Goal: Transaction & Acquisition: Purchase product/service

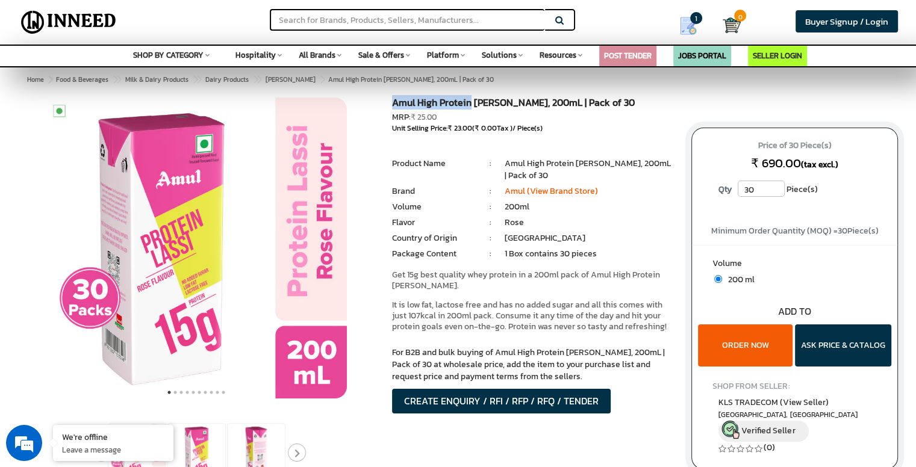
drag, startPoint x: 393, startPoint y: 105, endPoint x: 470, endPoint y: 99, distance: 76.7
click at [470, 99] on h1 "Amul High Protein [PERSON_NAME], 200mL | Pack of 30" at bounding box center [532, 105] width 281 height 14
copy h1 "Amul High Protein"
click at [407, 18] on input "text" at bounding box center [407, 20] width 275 height 22
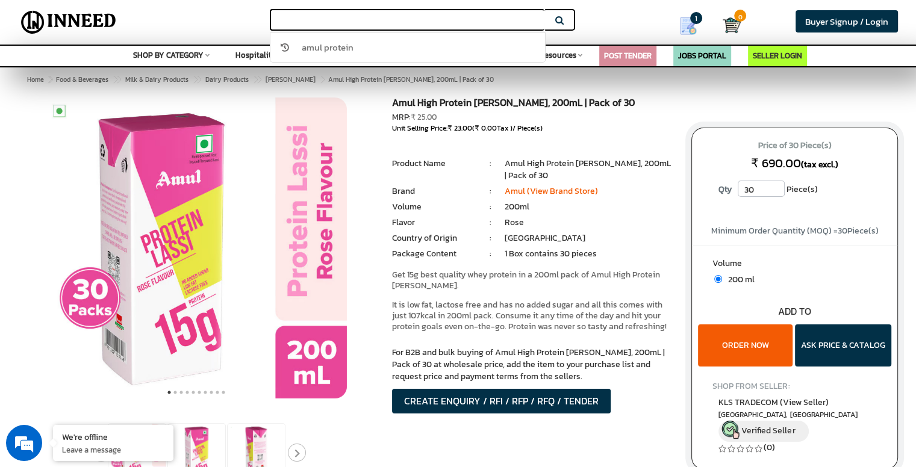
paste input "Amul High Protein"
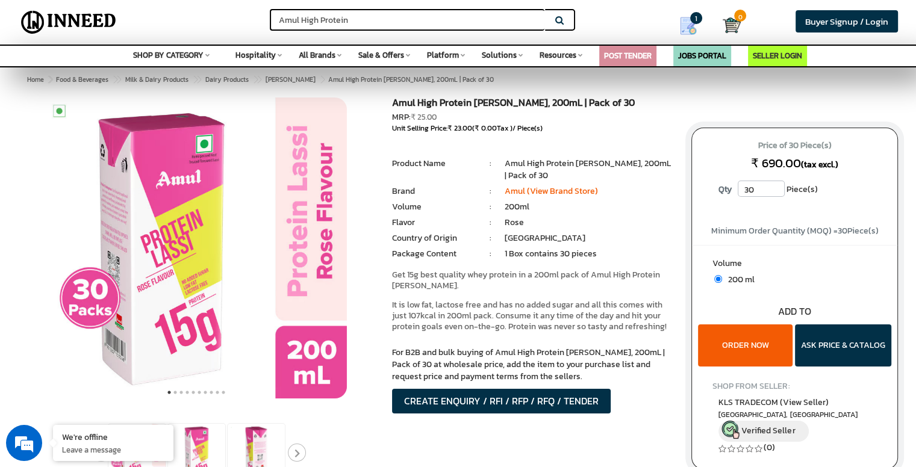
type input "Amul High Protein"
click at [545, 9] on button "Search" at bounding box center [560, 20] width 30 height 22
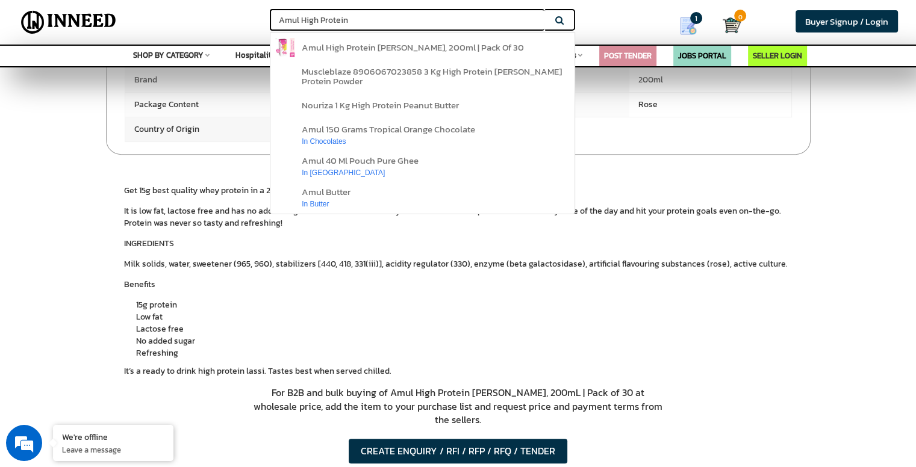
scroll to position [482, 0]
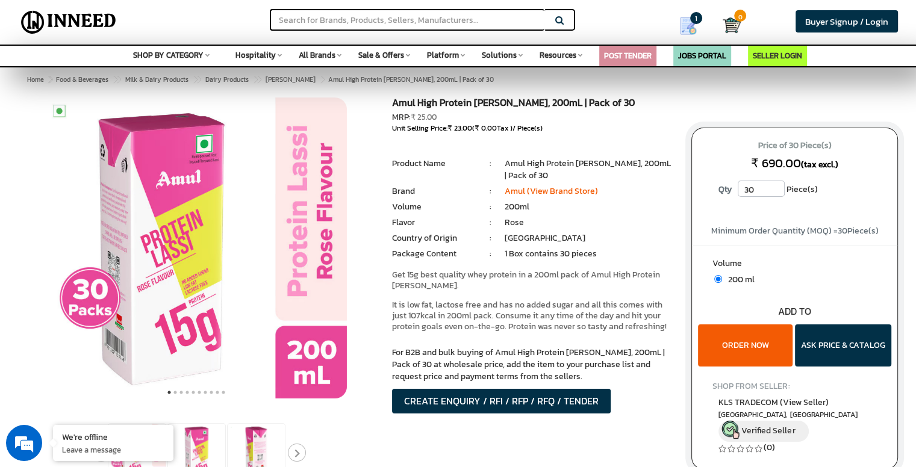
click at [776, 181] on input "30" at bounding box center [761, 189] width 47 height 16
drag, startPoint x: 719, startPoint y: 230, endPoint x: 780, endPoint y: 237, distance: 61.2
click at [739, 237] on span "Minimum Order Quantity (MOQ) = 30 Piece(s)" at bounding box center [794, 231] width 167 height 13
click at [872, 263] on label "Volume" at bounding box center [795, 265] width 164 height 15
click at [616, 21] on div "Search Buyer Signup / Login Login Email * vedantshinde4may@gmail.com Password *…" at bounding box center [458, 22] width 916 height 45
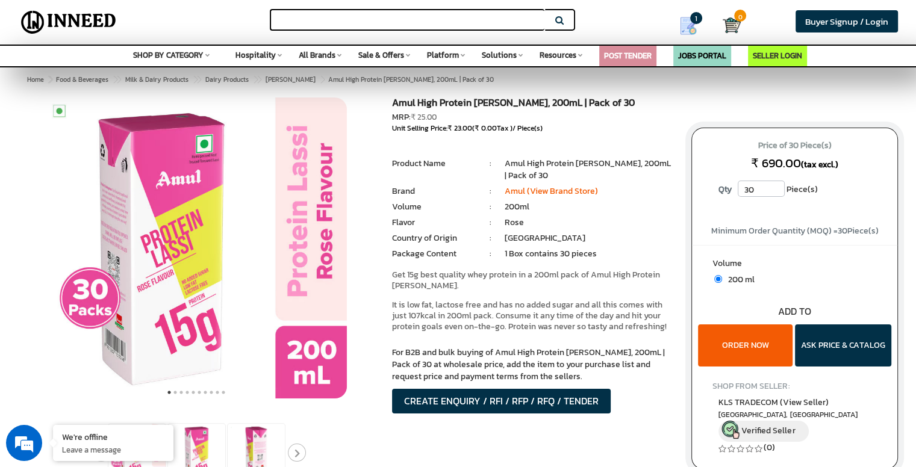
click at [520, 14] on input "text" at bounding box center [407, 20] width 275 height 22
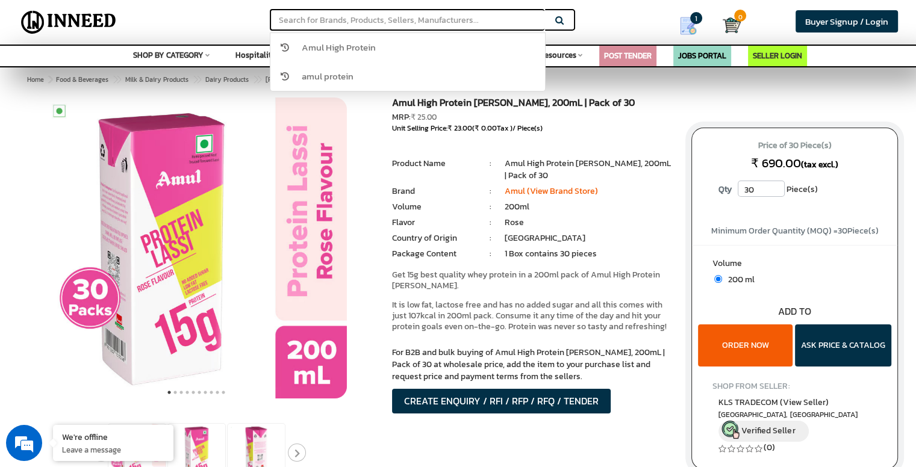
click at [599, 22] on div "Search Amul High Protein amul protein Buyer Signup / Login Login Email * vedant…" at bounding box center [458, 22] width 916 height 45
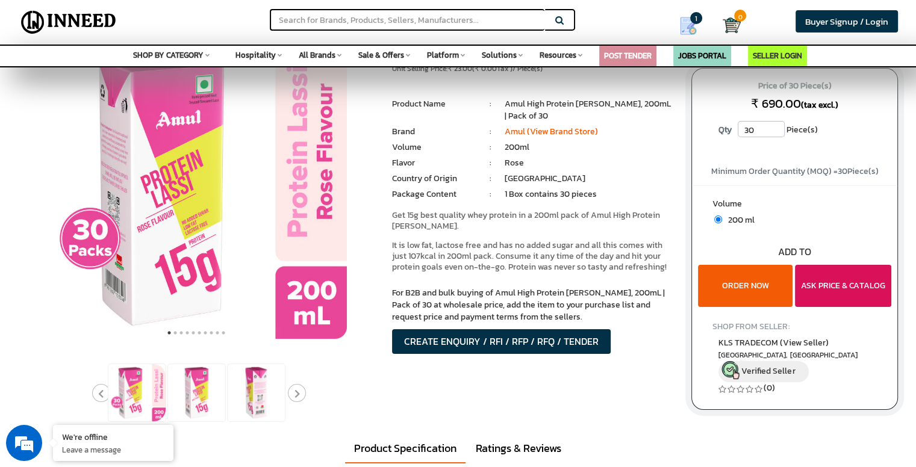
scroll to position [60, 0]
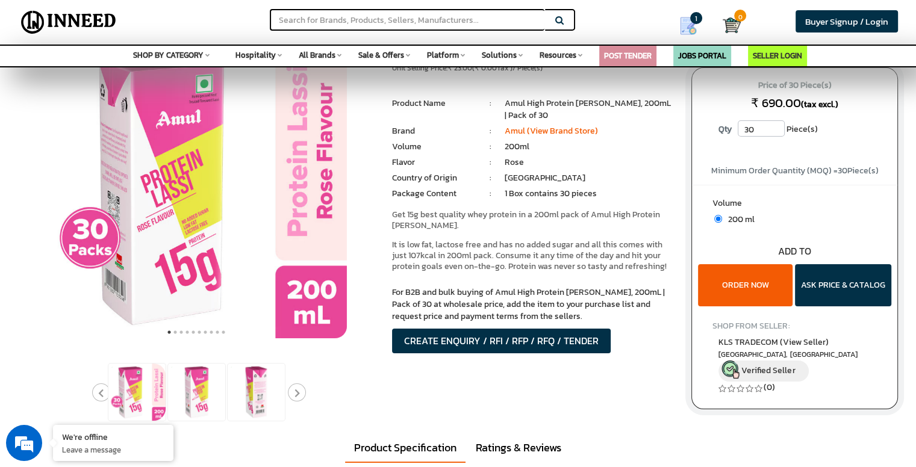
click at [712, 274] on button "ORDER NOW" at bounding box center [745, 285] width 95 height 42
